Goal: Transaction & Acquisition: Book appointment/travel/reservation

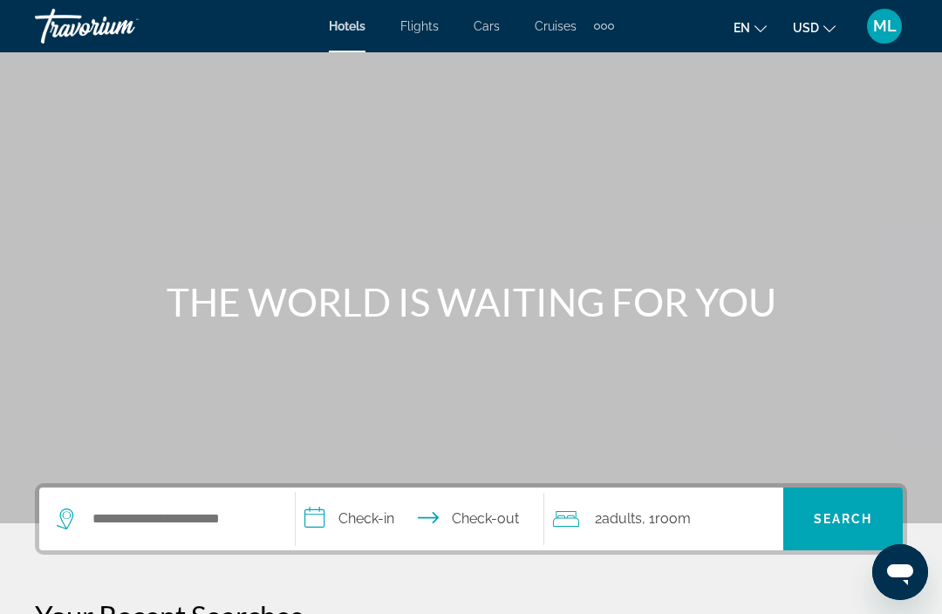
click at [611, 30] on div "Extra navigation items" at bounding box center [604, 26] width 20 height 26
click at [588, 68] on link "Activities" at bounding box center [575, 58] width 68 height 31
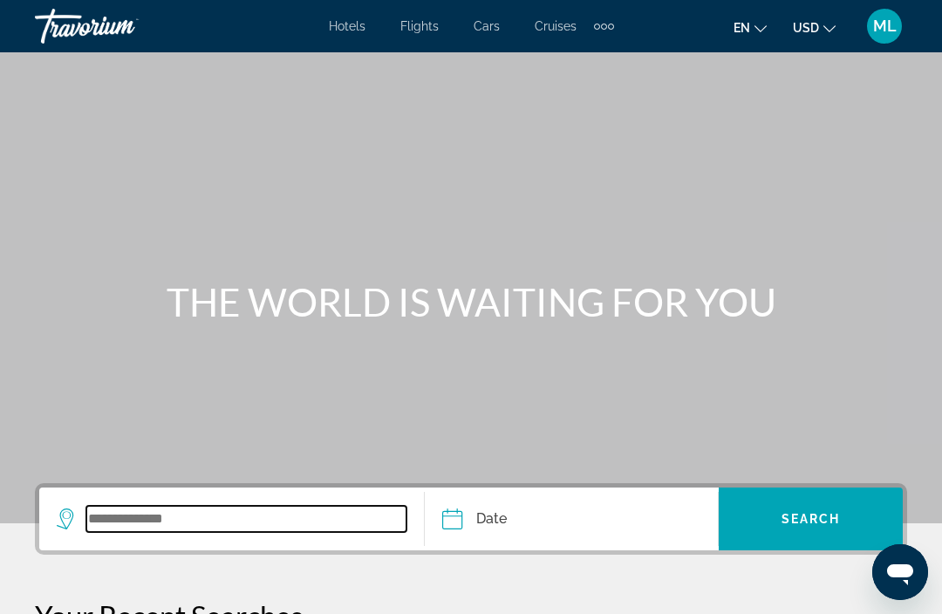
click at [121, 519] on input "Search widget" at bounding box center [246, 519] width 320 height 26
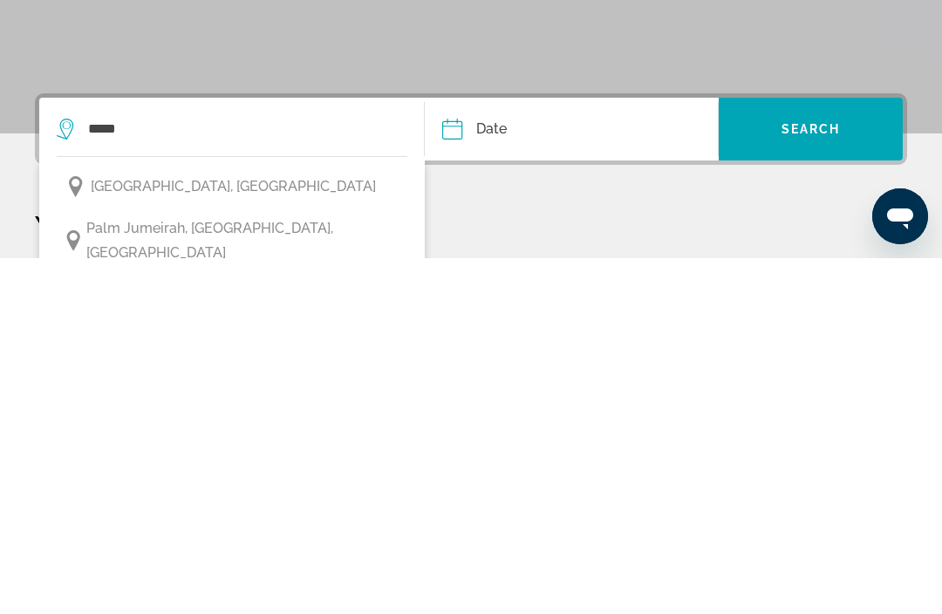
click at [229, 530] on span "[GEOGRAPHIC_DATA], [GEOGRAPHIC_DATA]" at bounding box center [233, 542] width 285 height 24
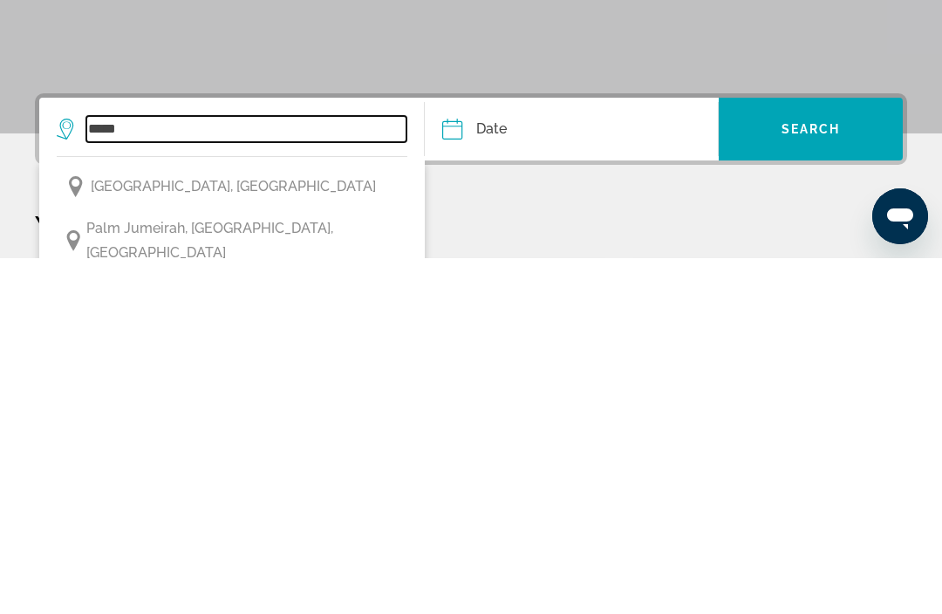
type input "**********"
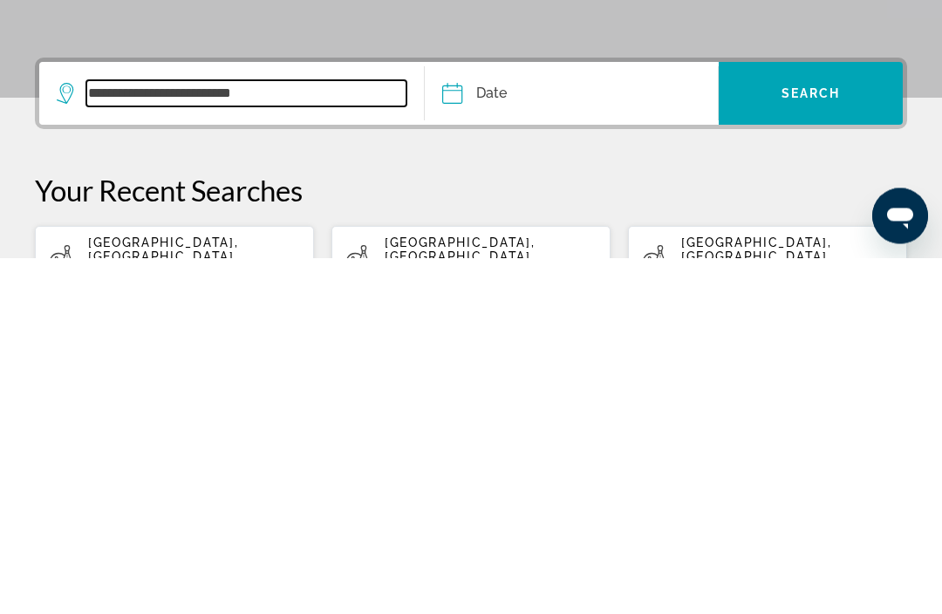
scroll to position [70, 0]
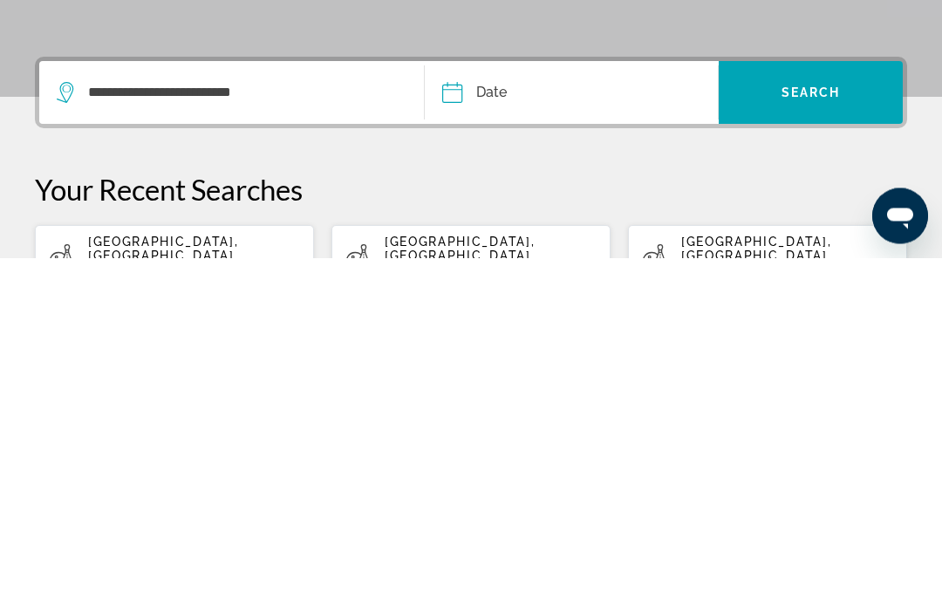
click at [498, 418] on input "Date" at bounding box center [510, 452] width 145 height 68
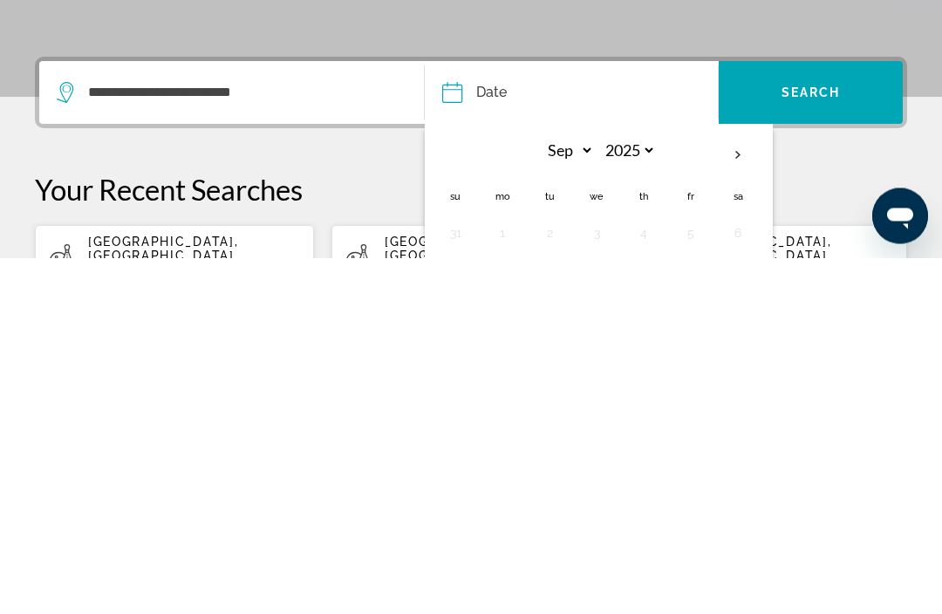
scroll to position [352, 0]
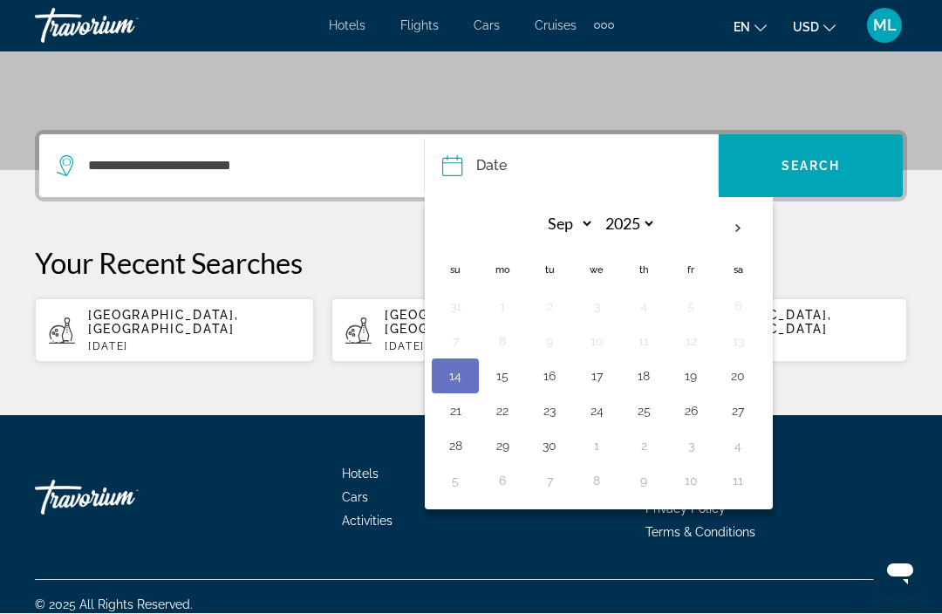
click at [510, 379] on button "15" at bounding box center [502, 377] width 28 height 24
type input "**********"
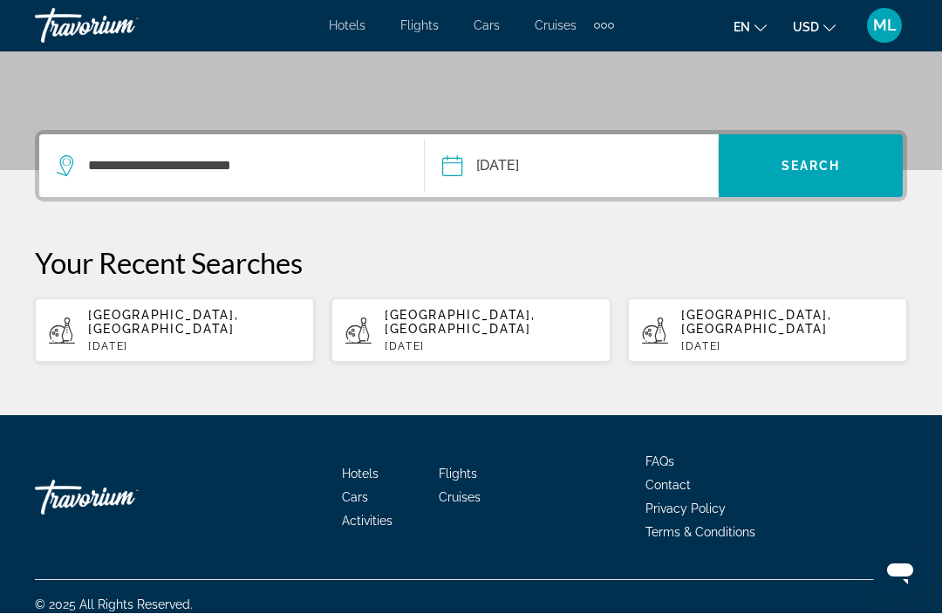
click at [819, 169] on span "Search" at bounding box center [810, 167] width 59 height 14
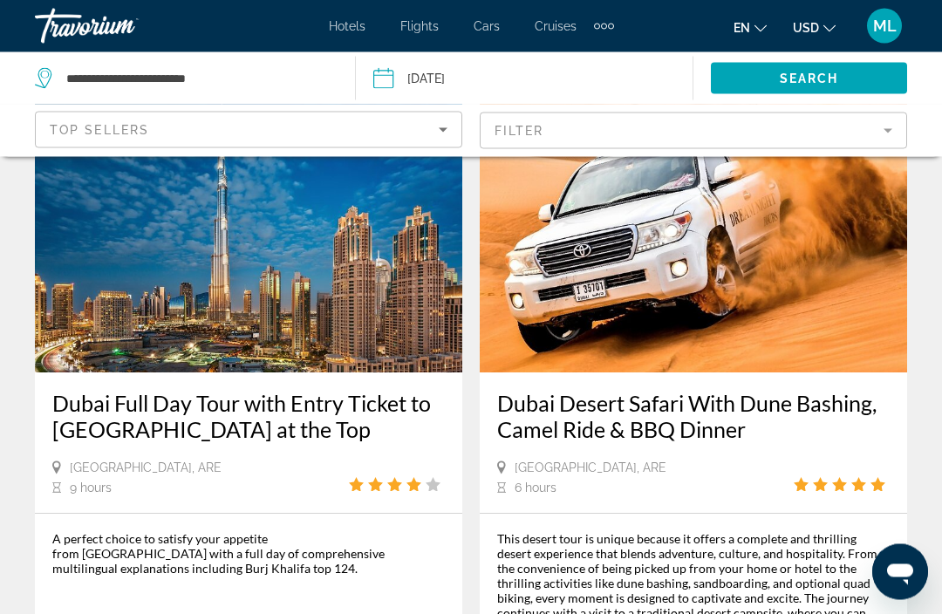
scroll to position [3913, 0]
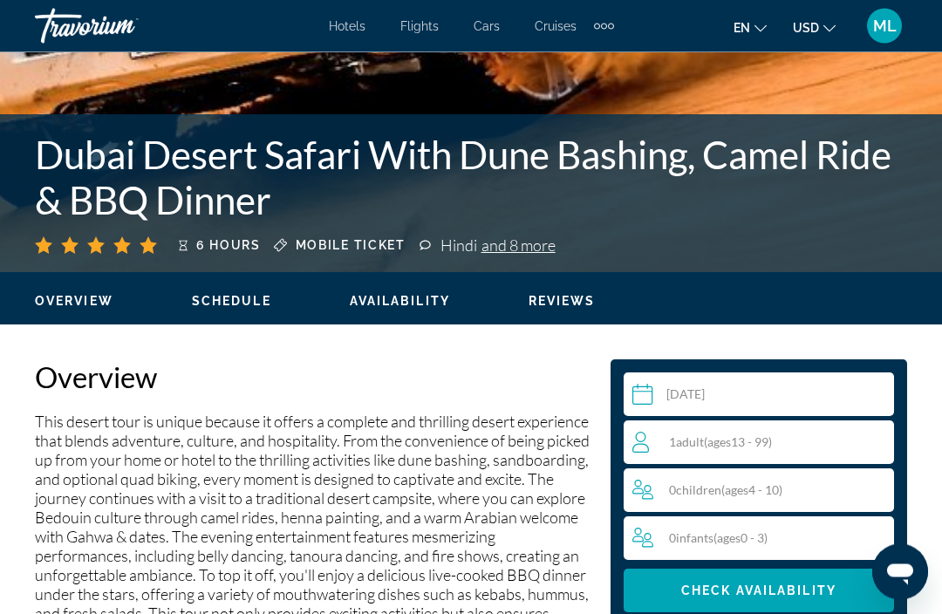
scroll to position [610, 0]
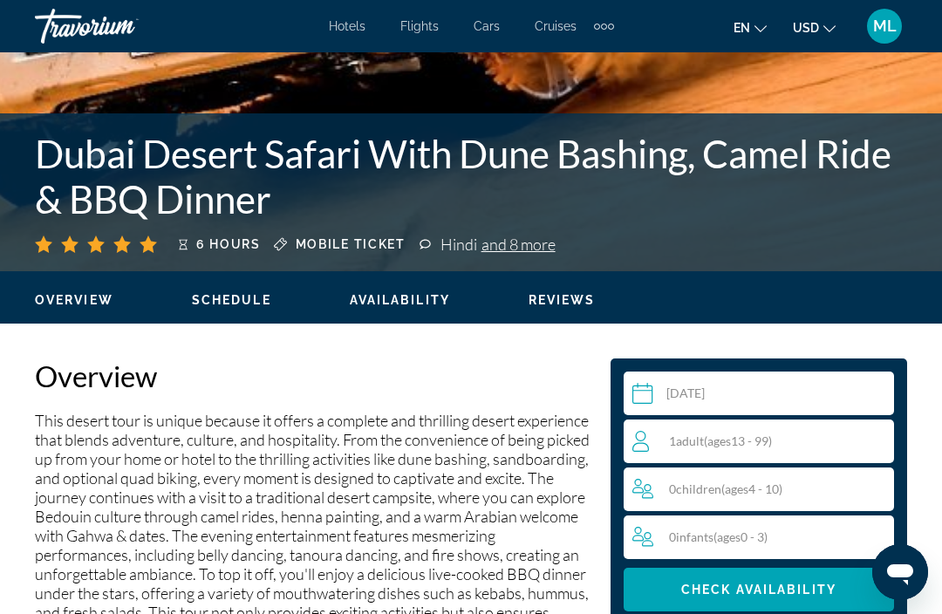
click at [722, 400] on input "Main content" at bounding box center [762, 396] width 277 height 49
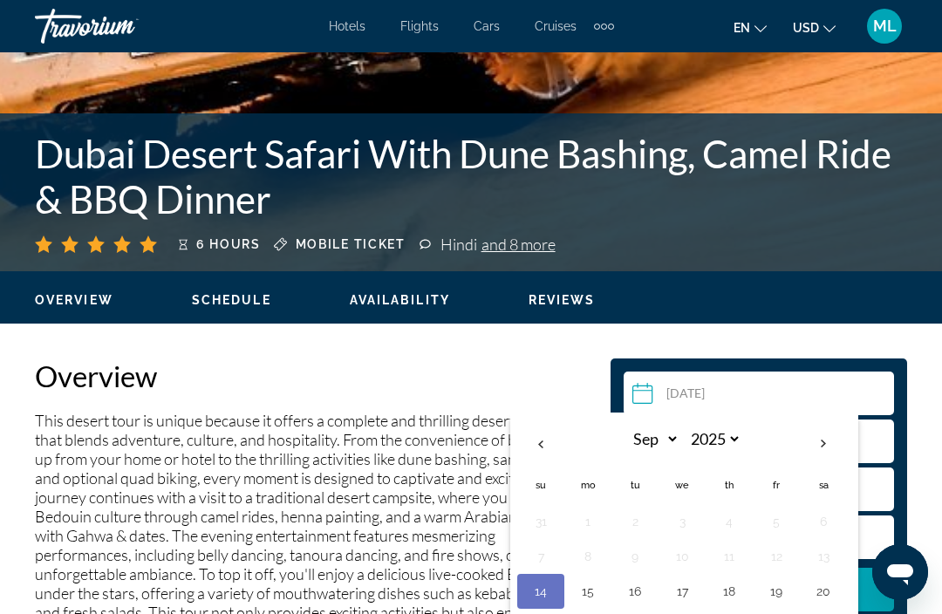
click at [642, 595] on button "16" at bounding box center [635, 591] width 28 height 24
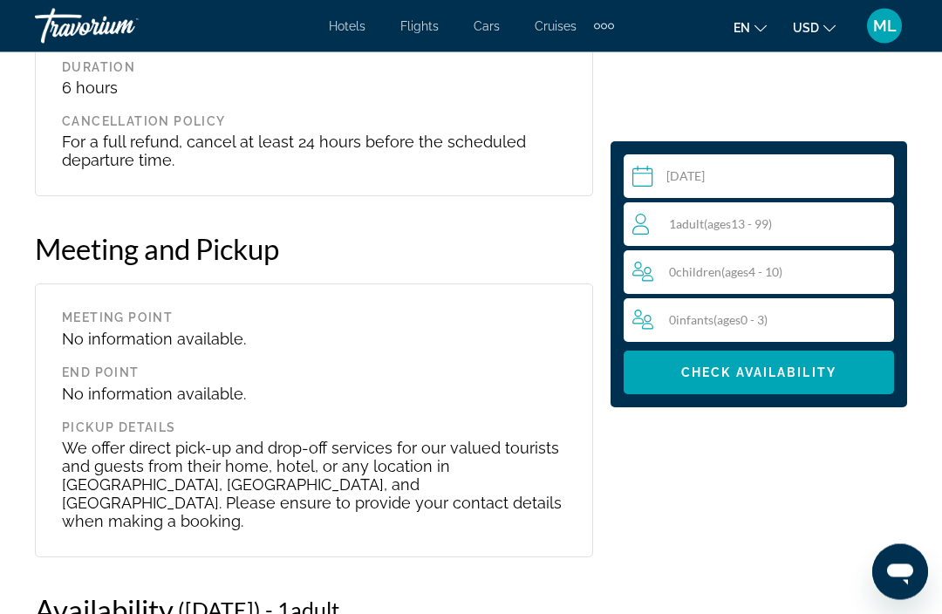
scroll to position [3898, 0]
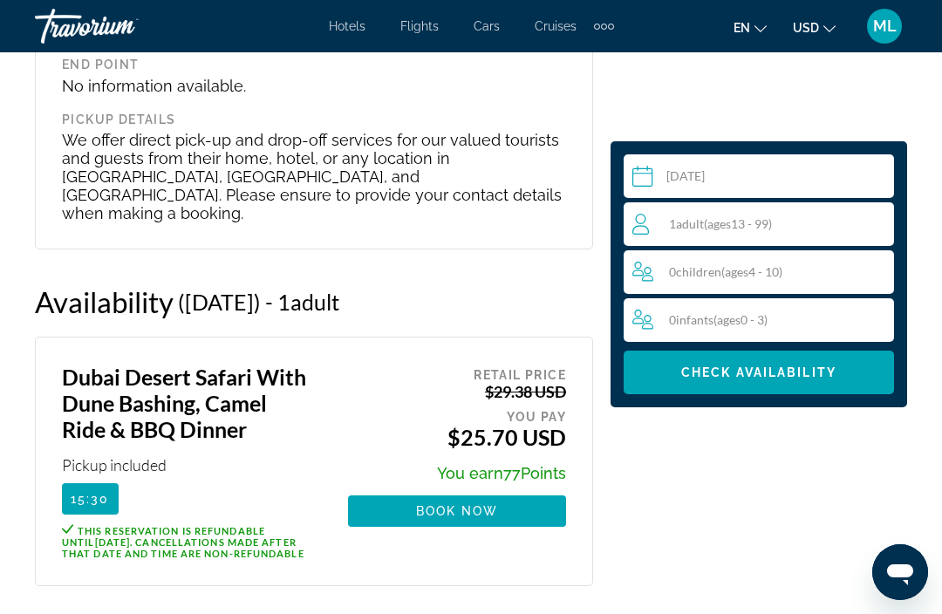
click at [802, 230] on div "1 Adult Adults ( ages [DEMOGRAPHIC_DATA])" at bounding box center [762, 224] width 261 height 21
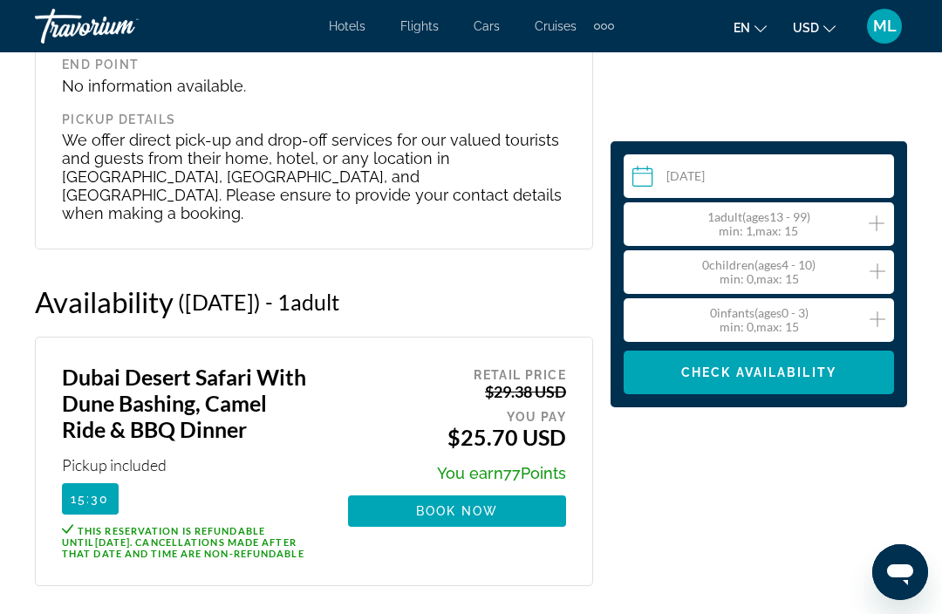
click at [876, 228] on icon "Increment adults" at bounding box center [877, 223] width 16 height 21
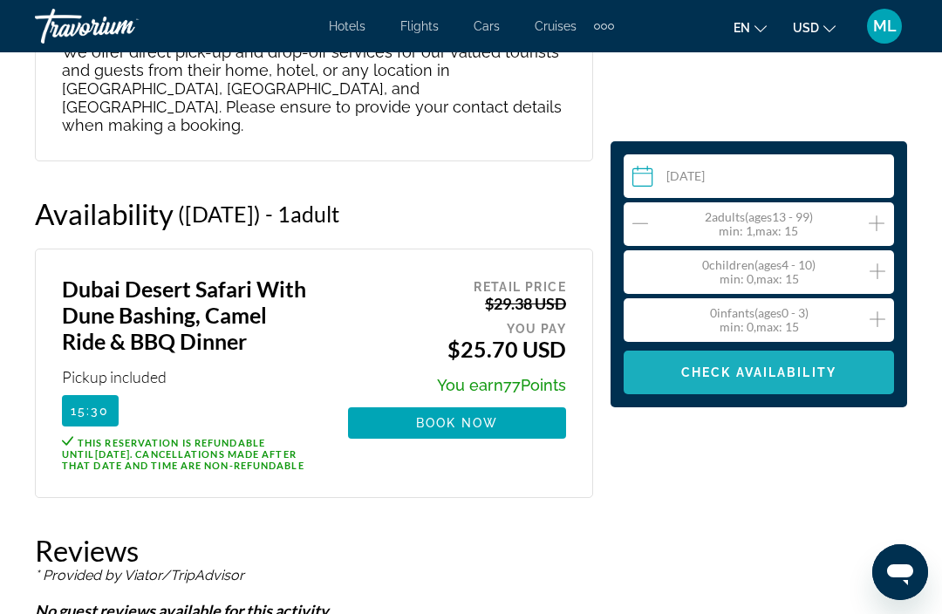
click at [763, 367] on span "Check Availability" at bounding box center [758, 372] width 155 height 14
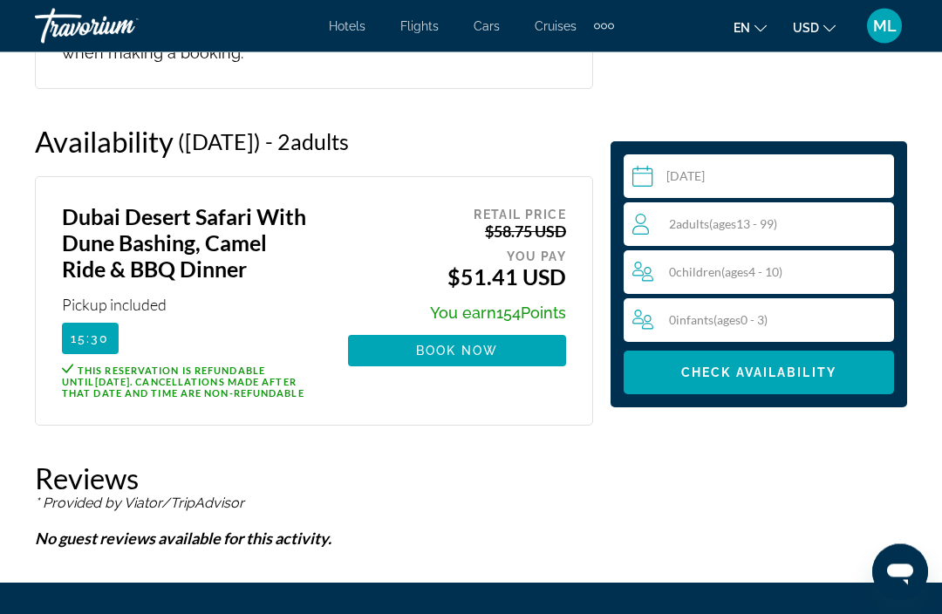
scroll to position [4057, 0]
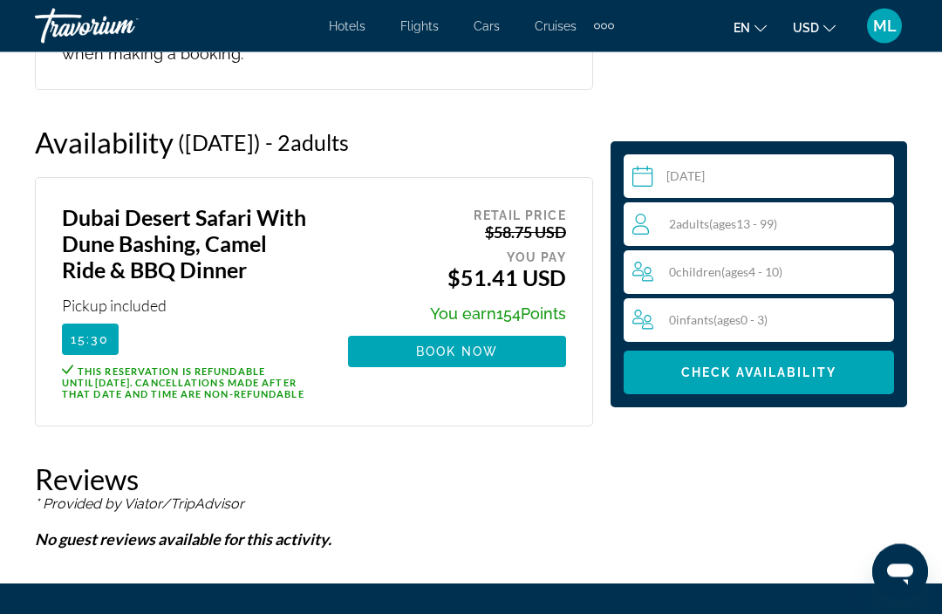
click at [783, 172] on input "**********" at bounding box center [762, 178] width 277 height 49
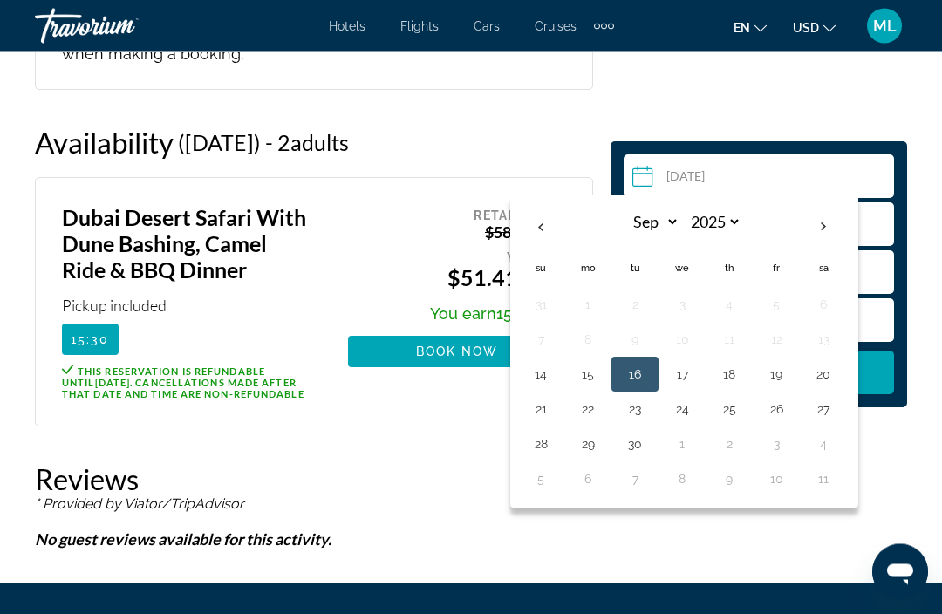
scroll to position [4058, 0]
click at [695, 371] on button "17" at bounding box center [682, 374] width 28 height 24
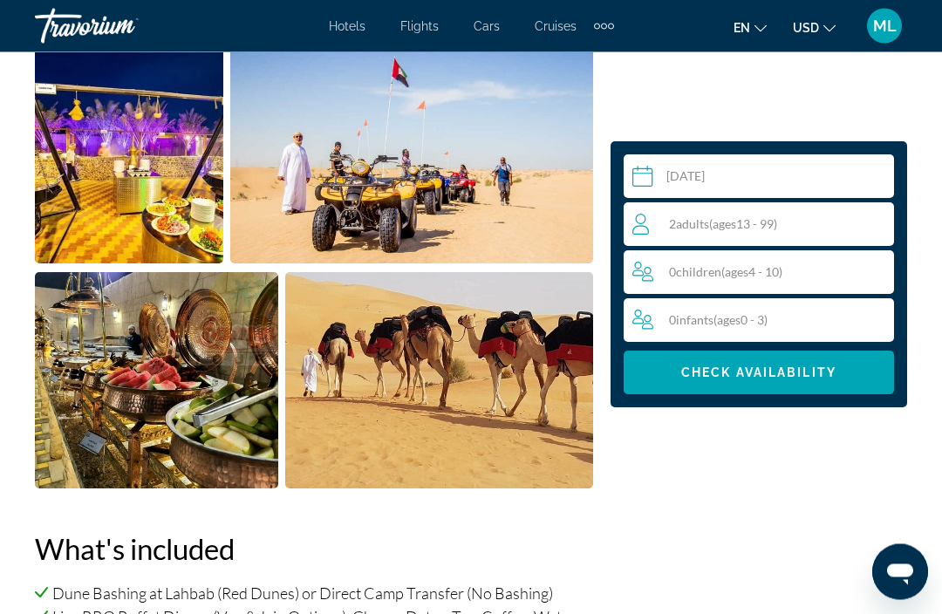
scroll to position [1443, 0]
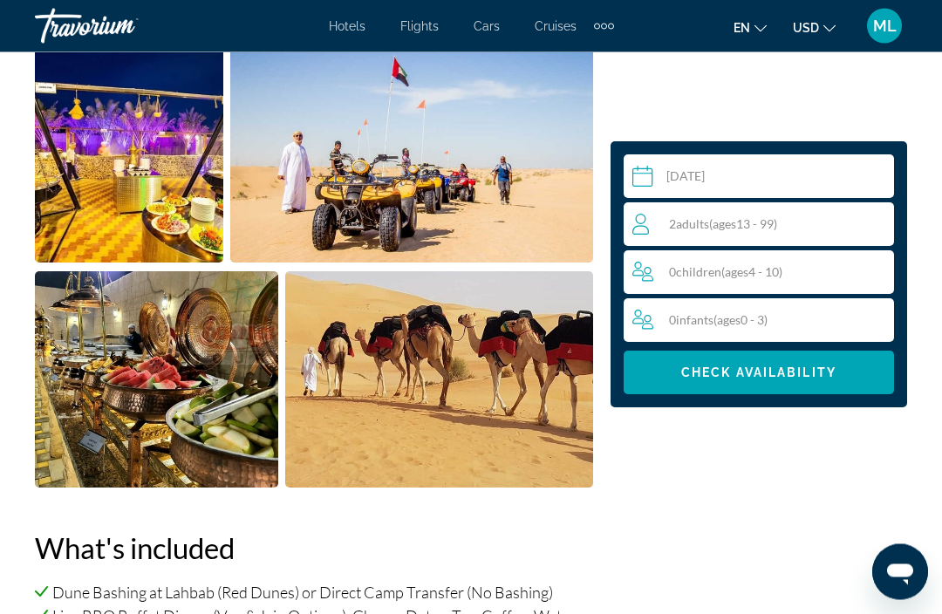
click at [765, 174] on input "**********" at bounding box center [762, 178] width 277 height 49
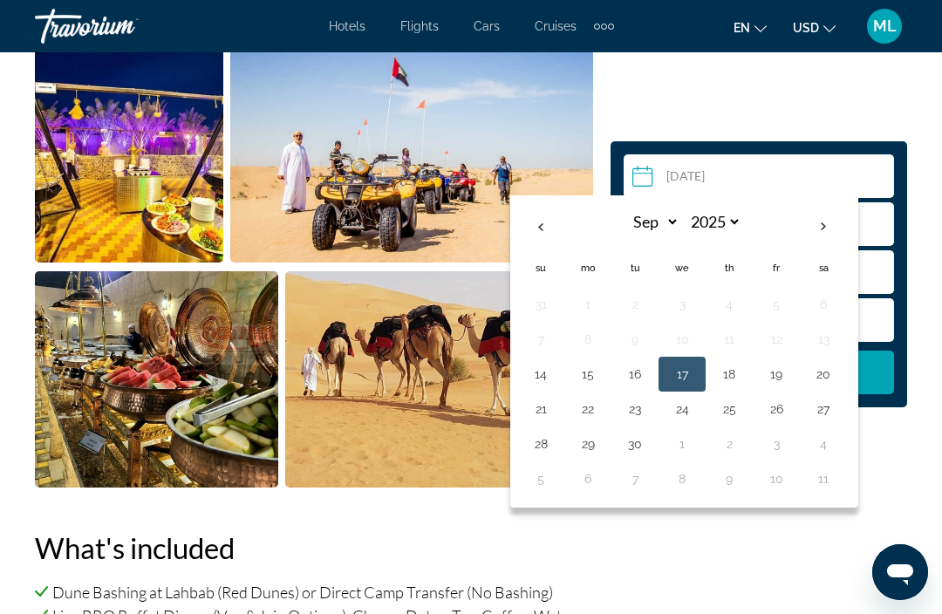
click at [645, 381] on button "16" at bounding box center [635, 374] width 28 height 24
type input "**********"
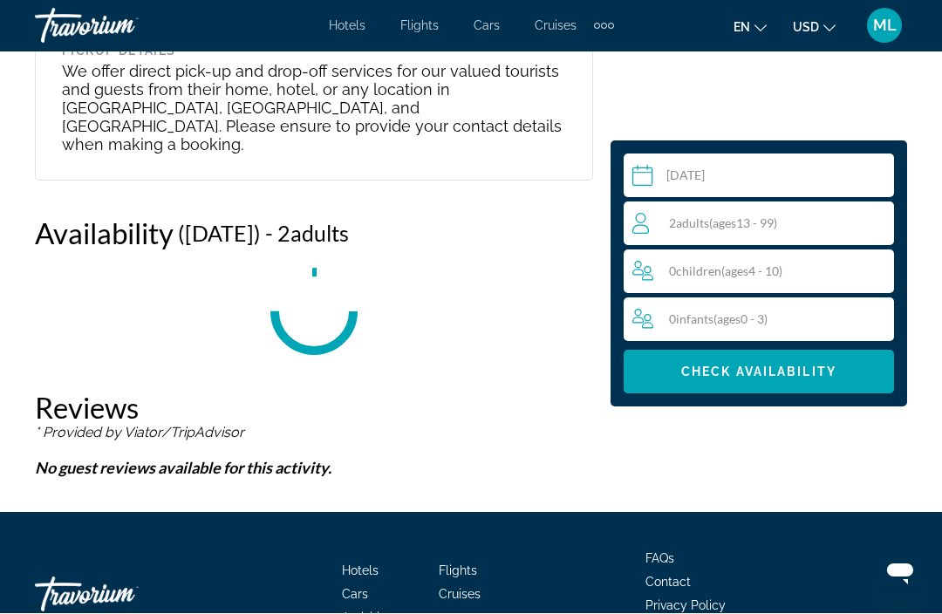
scroll to position [3967, 0]
